Goal: Find specific page/section: Find specific page/section

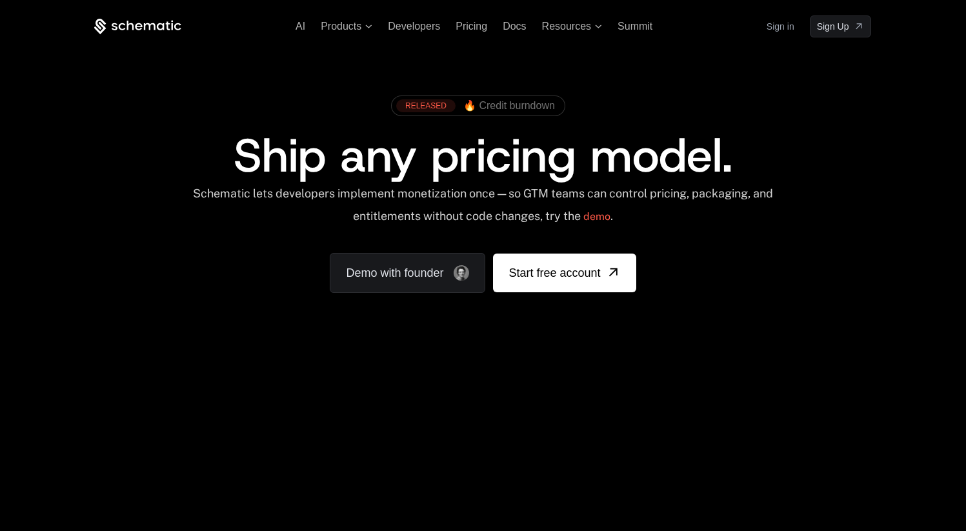
click at [778, 32] on link "Sign in" at bounding box center [780, 26] width 28 height 21
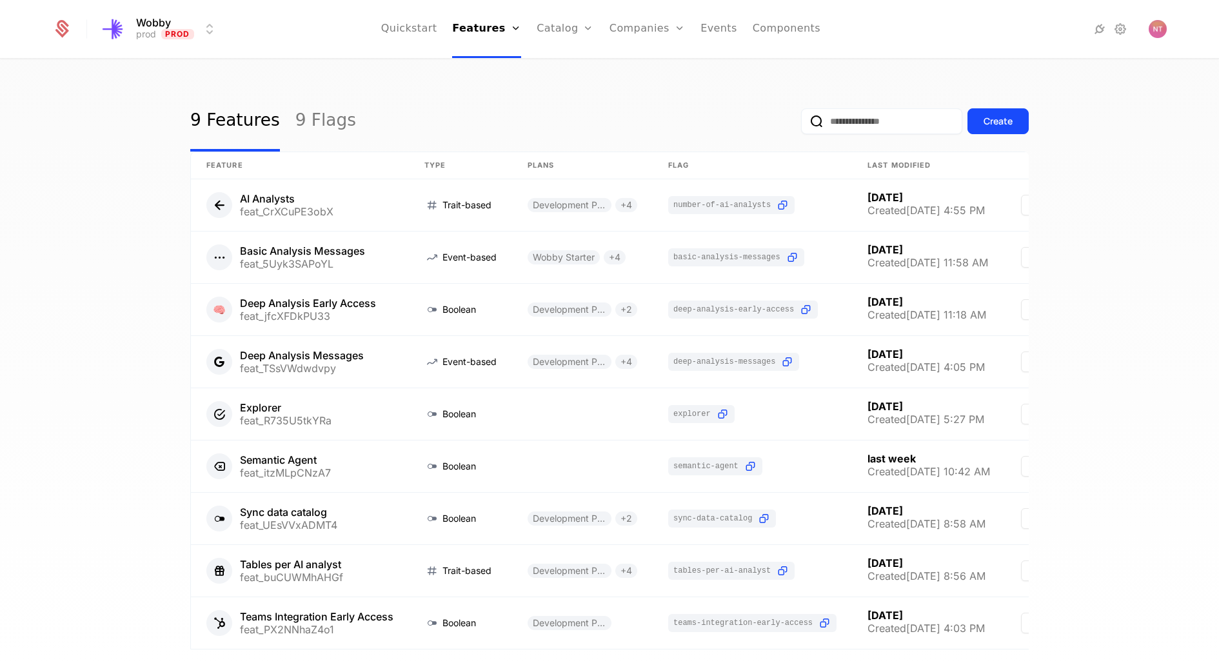
click at [630, 67] on link "Companies" at bounding box center [654, 63] width 59 height 10
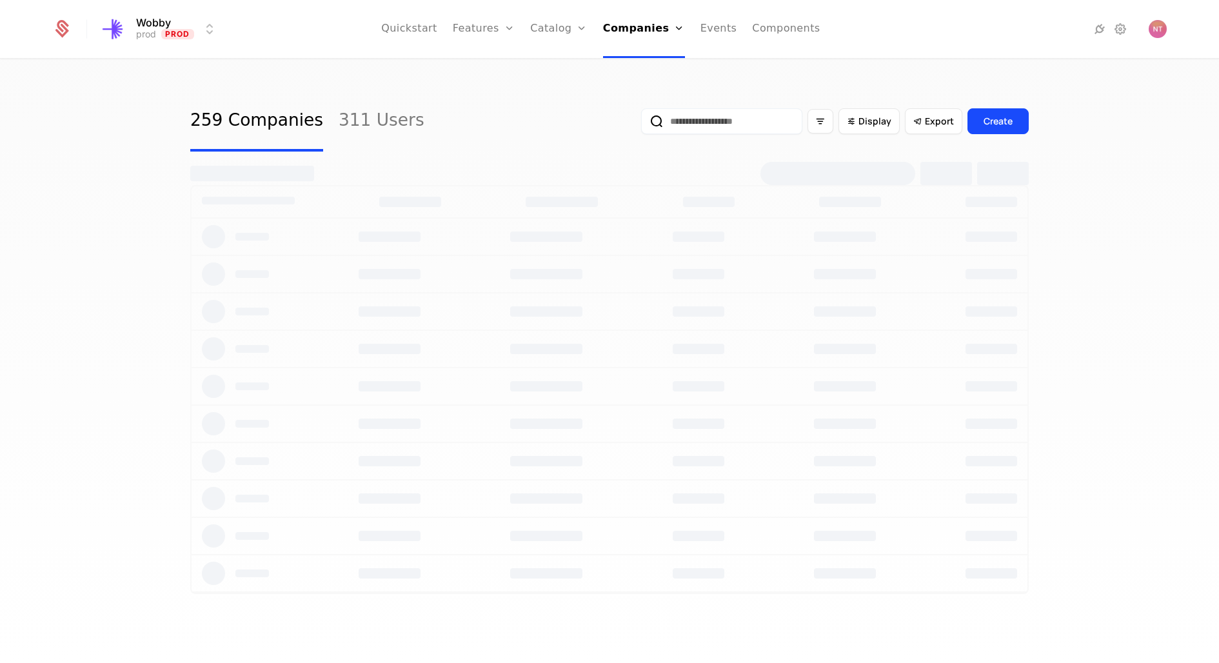
click at [702, 121] on input "email" at bounding box center [721, 121] width 161 height 26
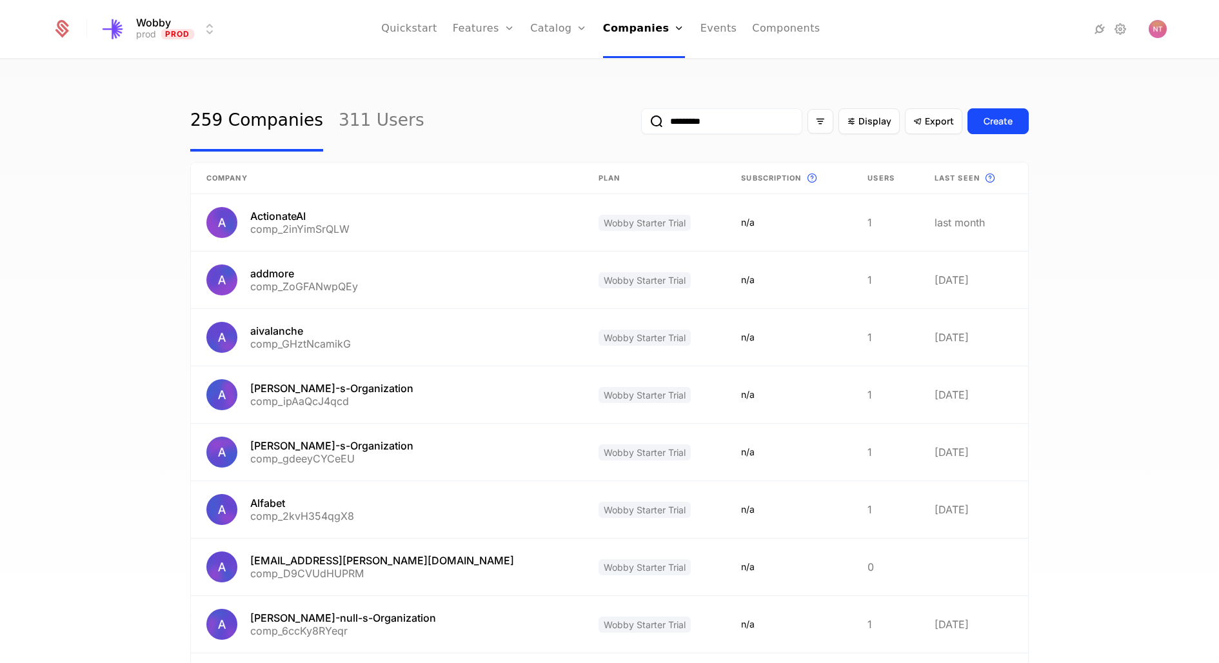
click at [641, 124] on button "submit" at bounding box center [641, 124] width 0 height 0
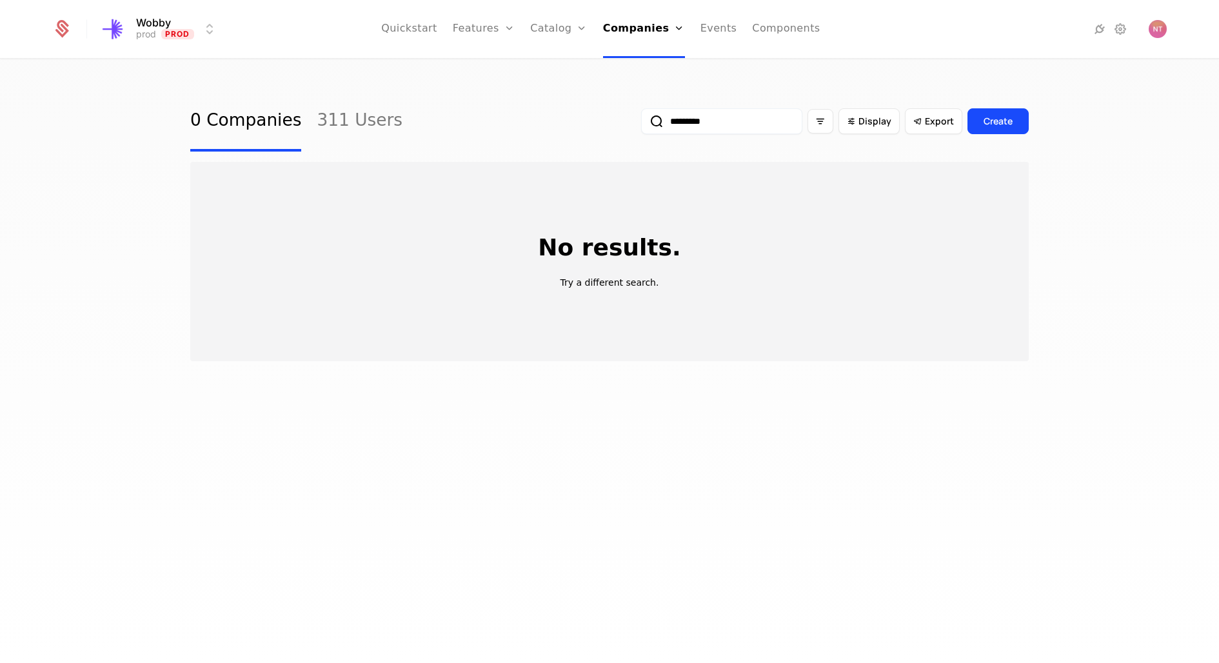
drag, startPoint x: 677, startPoint y: 121, endPoint x: 700, endPoint y: 121, distance: 23.2
click at [677, 121] on input "*********" at bounding box center [721, 121] width 161 height 26
type input "********"
click at [641, 124] on button "submit" at bounding box center [641, 124] width 0 height 0
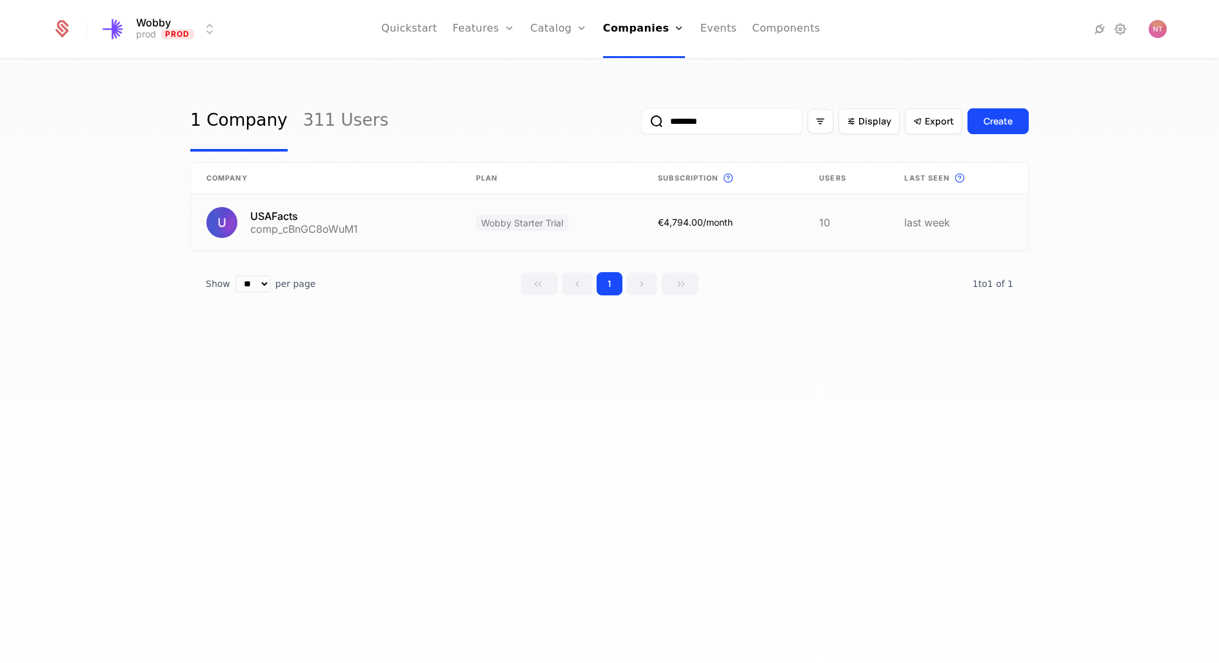
click at [341, 234] on link at bounding box center [326, 222] width 270 height 57
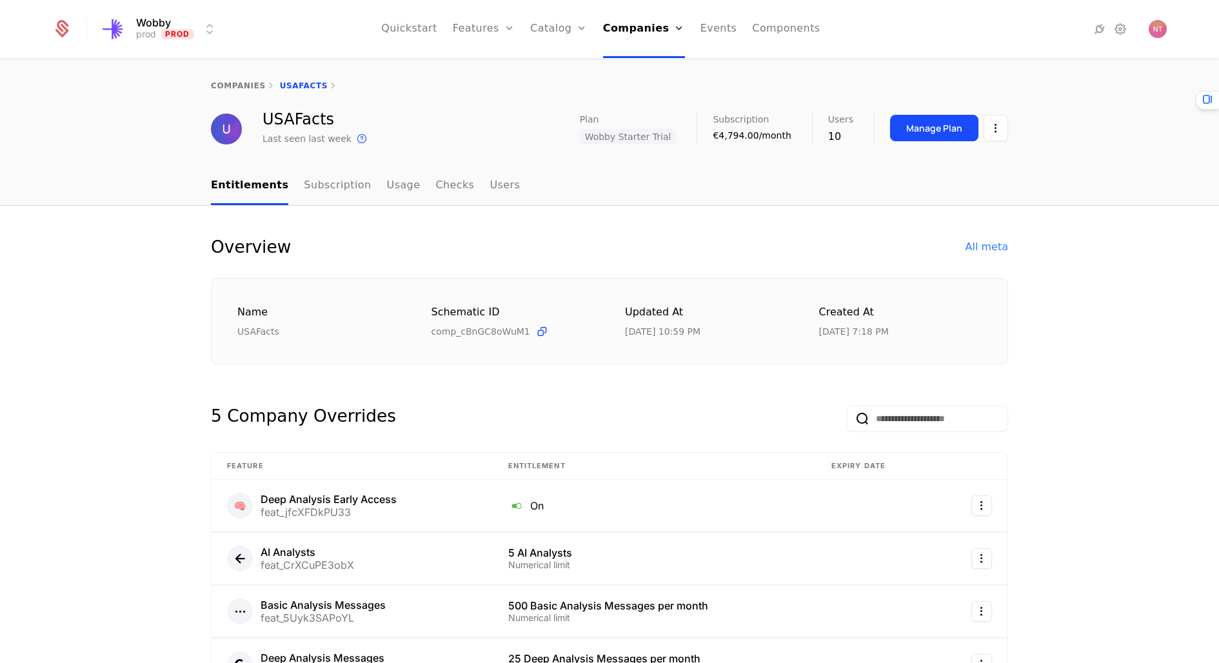
click at [319, 181] on link "Subscription" at bounding box center [337, 186] width 67 height 38
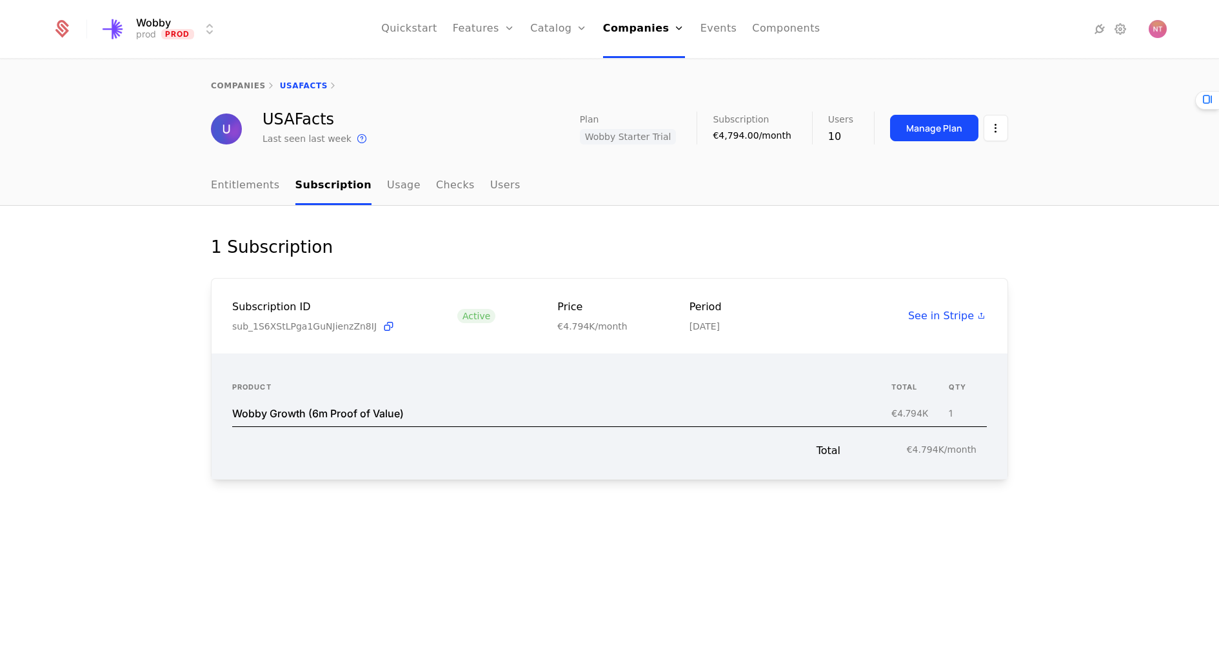
click at [217, 193] on link "Entitlements" at bounding box center [245, 186] width 69 height 38
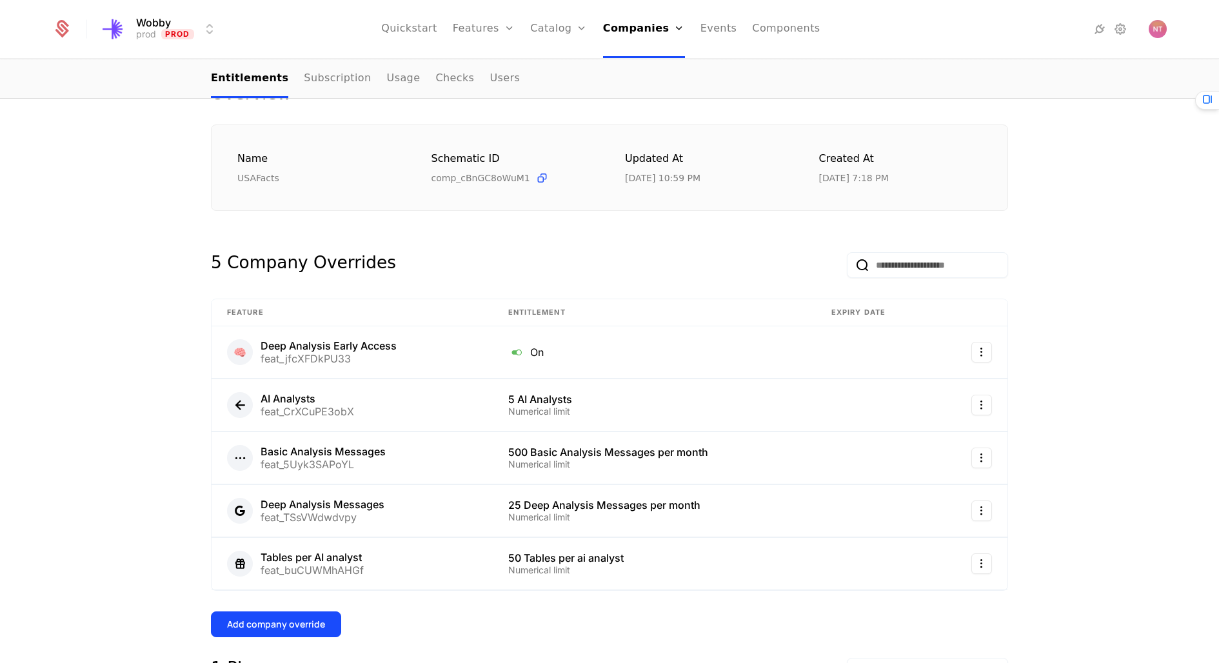
scroll to position [243, 0]
